Goal: Navigation & Orientation: Find specific page/section

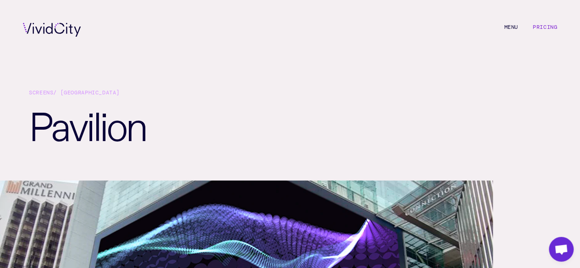
click at [550, 26] on link "Pricing" at bounding box center [545, 26] width 24 height 7
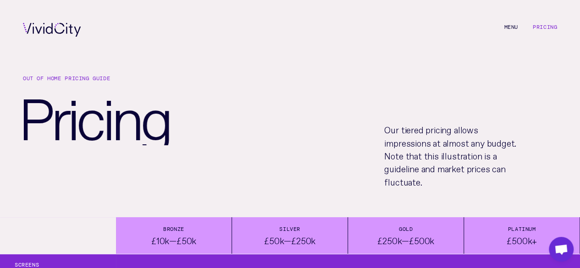
click at [504, 29] on li "M e n u" at bounding box center [511, 30] width 14 height 14
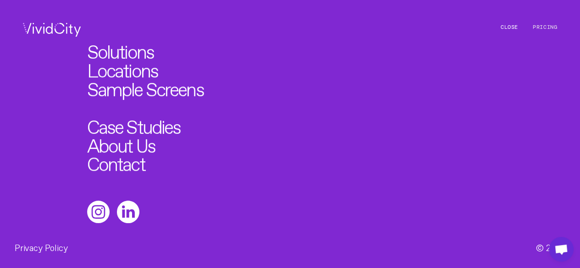
drag, startPoint x: 159, startPoint y: 127, endPoint x: 154, endPoint y: 121, distance: 7.9
click at [159, 127] on link "Case Studies" at bounding box center [134, 125] width 94 height 19
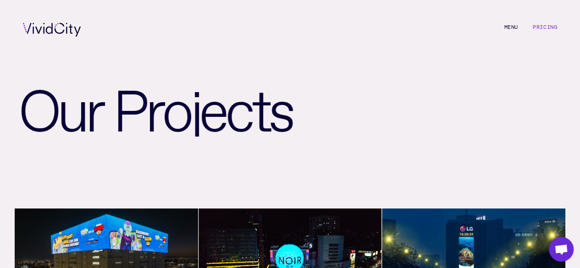
click at [510, 27] on li "M e n u C l o s e" at bounding box center [511, 30] width 14 height 14
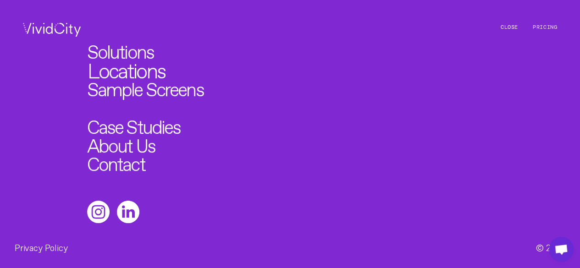
click at [141, 71] on link "Locations" at bounding box center [127, 68] width 78 height 21
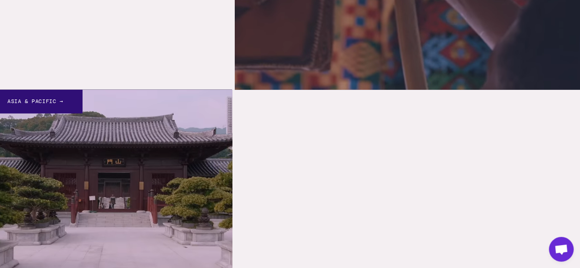
click at [48, 93] on div "Asia & Pacific →" at bounding box center [41, 101] width 83 height 23
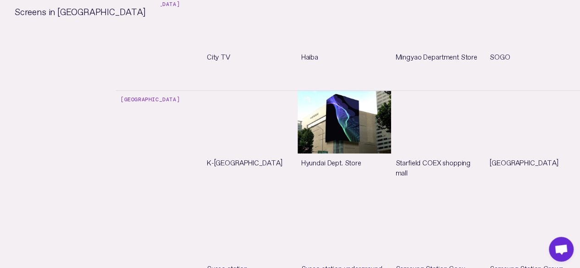
scroll to position [2201, 0]
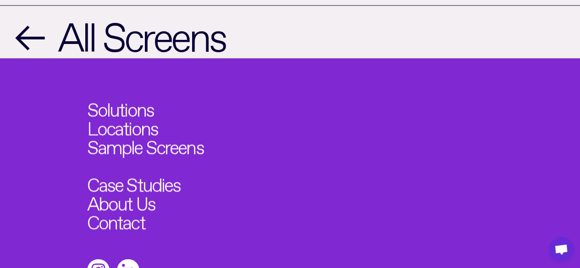
scroll to position [836, 0]
